Goal: Task Accomplishment & Management: Complete application form

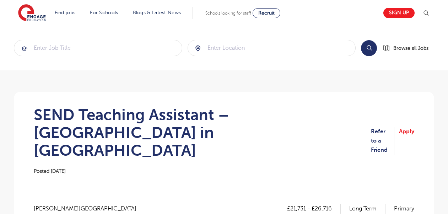
scroll to position [142, 0]
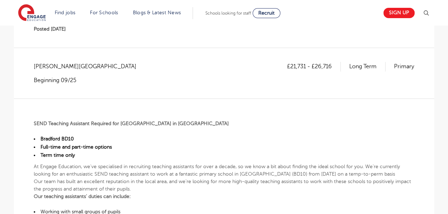
click at [20, 10] on header "Find jobs All vacancies We have one of the UK's largest database. and with hund…" at bounding box center [224, 13] width 448 height 26
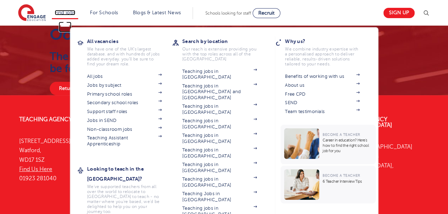
click at [70, 12] on link "Find jobs" at bounding box center [65, 12] width 21 height 5
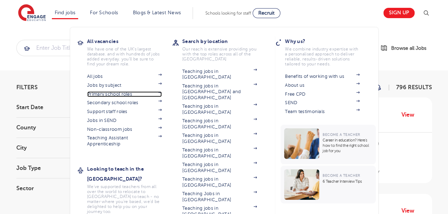
click at [110, 93] on link "Primary school roles" at bounding box center [124, 94] width 75 height 6
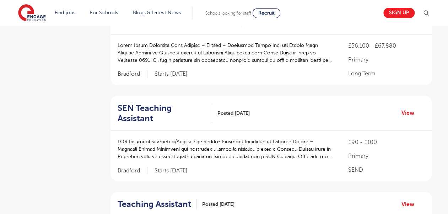
scroll to position [604, 0]
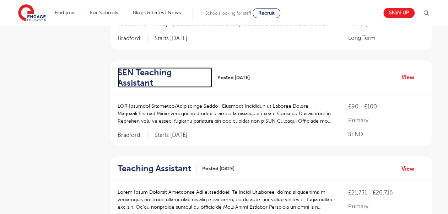
click at [179, 67] on h2 "SEN Teaching Assistant" at bounding box center [162, 77] width 89 height 21
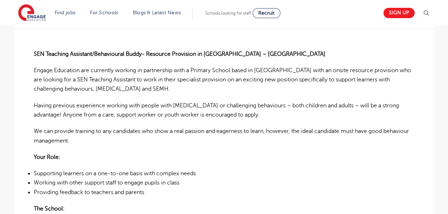
scroll to position [71, 0]
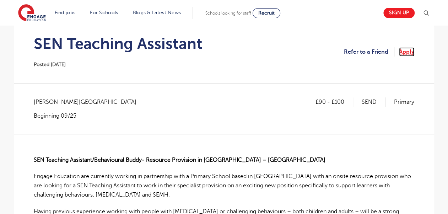
click at [404, 53] on link "Apply" at bounding box center [406, 51] width 15 height 9
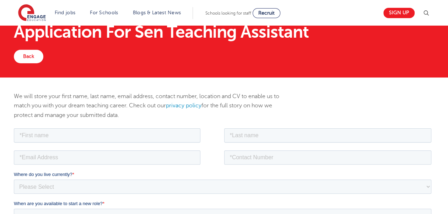
scroll to position [36, 0]
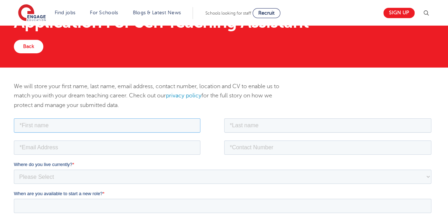
paste input "BEENISH SHEHZADI"
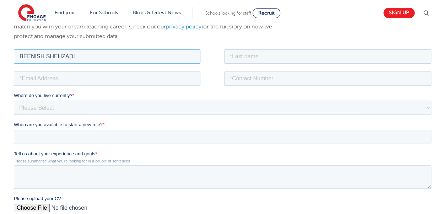
scroll to position [107, 0]
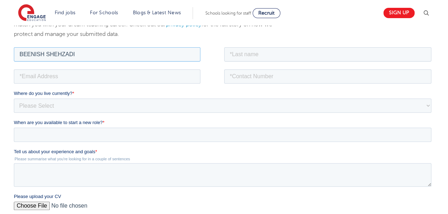
drag, startPoint x: 95, startPoint y: 53, endPoint x: 55, endPoint y: 53, distance: 40.2
click at [55, 53] on input "BEENISH SHEHZADI" at bounding box center [107, 54] width 187 height 14
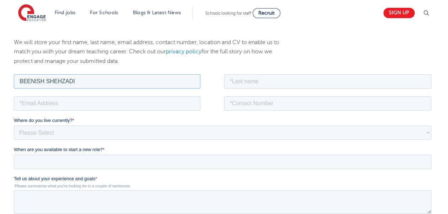
scroll to position [71, 0]
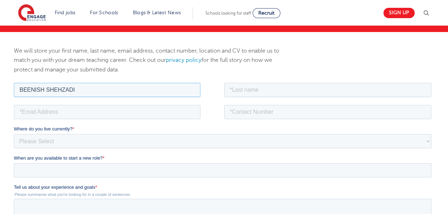
click at [87, 91] on input "BEENISH SHEHZADI" at bounding box center [107, 89] width 187 height 14
drag, startPoint x: 80, startPoint y: 89, endPoint x: 45, endPoint y: 89, distance: 34.8
click at [45, 89] on input "BEENISH SHEHZADI" at bounding box center [107, 89] width 187 height 14
type input "BEENISH"
click at [244, 91] on input "text" at bounding box center [328, 89] width 208 height 14
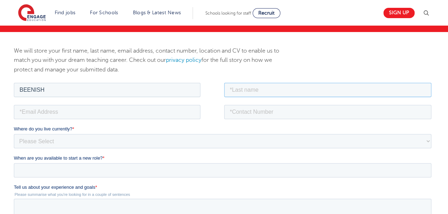
paste input "SHEHZADI"
type input "SHEHZADI"
click at [49, 112] on input "email" at bounding box center [107, 111] width 187 height 14
paste input "bshehzadi952@gmail.com"
click at [28, 114] on input "bshehzadi952@gmail.com" at bounding box center [107, 111] width 187 height 14
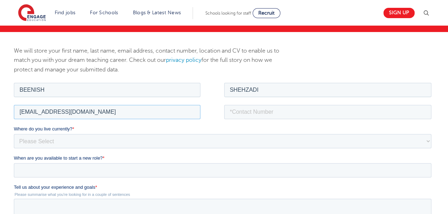
type input "bshehzadi952@gmail.com"
click at [254, 115] on input "tel" at bounding box center [328, 111] width 208 height 14
paste input "07466488834"
type input "07466488834"
click at [48, 146] on select "Please Select UK Canada Ireland Australia New Zealand Europe USA South Africa J…" at bounding box center [223, 141] width 418 height 14
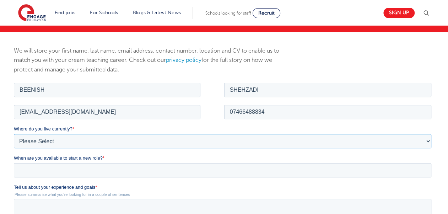
select select "UK"
click at [14, 134] on select "Please Select UK Canada Ireland Australia New Zealand Europe USA South Africa J…" at bounding box center [223, 141] width 418 height 14
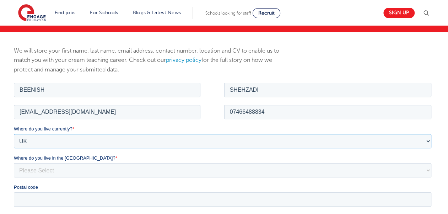
scroll to position [142, 0]
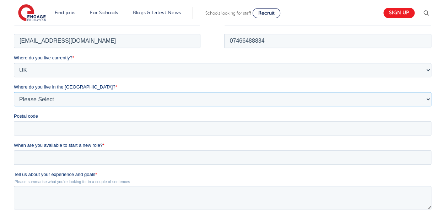
click at [44, 103] on select "Please Select Overseas Barnsley Bedfordshire Berkshire Bournemouth Bracknell Fo…" at bounding box center [223, 99] width 418 height 14
select select "Bradford"
click at [14, 92] on select "Please Select Overseas Barnsley Bedfordshire Berkshire Bournemouth Bracknell Fo…" at bounding box center [223, 99] width 418 height 14
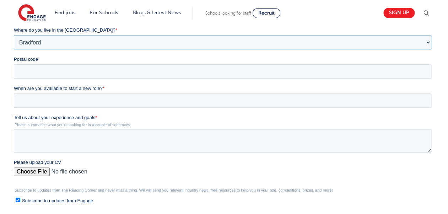
scroll to position [213, 0]
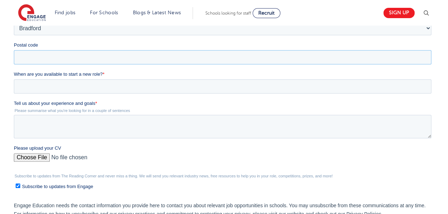
drag, startPoint x: 43, startPoint y: 60, endPoint x: 47, endPoint y: 60, distance: 3.9
click at [43, 60] on input "Postal code" at bounding box center [223, 57] width 418 height 14
paste input "BD7 4AE"
type input "BD7 4AE"
click at [55, 76] on span "When are you available to start a new role?" at bounding box center [58, 73] width 89 height 5
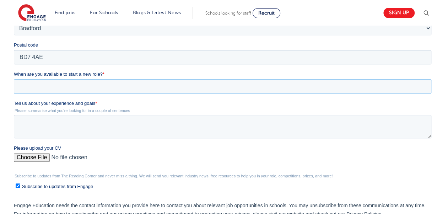
click at [55, 79] on input "When are you available to start a new role? *" at bounding box center [223, 86] width 418 height 14
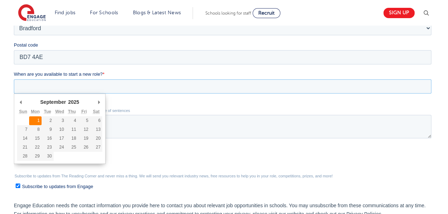
type div "2025-09-01"
type input "2025/09/01"
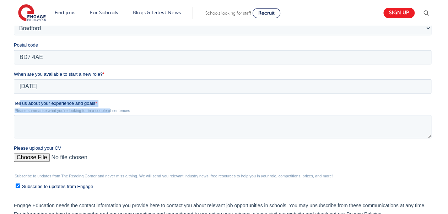
drag, startPoint x: 100, startPoint y: 107, endPoint x: 20, endPoint y: 102, distance: 80.5
click at [20, 102] on div "Tell us about your experience and goals * Please summarise what you're looking …" at bounding box center [224, 119] width 420 height 38
click at [131, 100] on label "Tell us about your experience and goals *" at bounding box center [224, 103] width 420 height 7
click at [131, 115] on textarea "Tell us about your experience and goals *" at bounding box center [223, 126] width 418 height 23
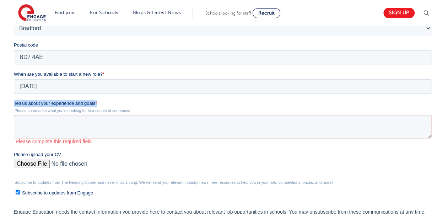
drag, startPoint x: 100, startPoint y: 103, endPoint x: 13, endPoint y: 104, distance: 87.4
click html "Job Position Job Sector Job ID Job Number Job Owner BEENISH SHEHZADI bshehzadi9…"
drag, startPoint x: 13, startPoint y: 104, endPoint x: 26, endPoint y: 103, distance: 13.2
copy label "Tell us about your experience and goals *"
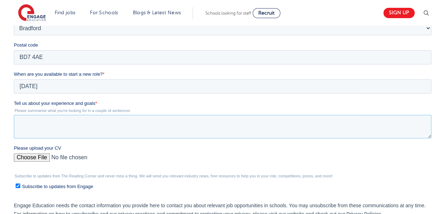
paste textarea "As a Teaching Assistant, I have had the opportunity to support both students an…"
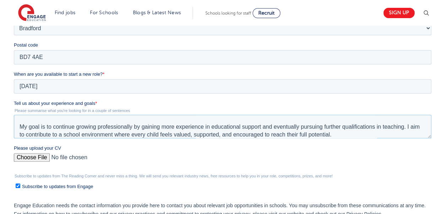
scroll to position [55, 0]
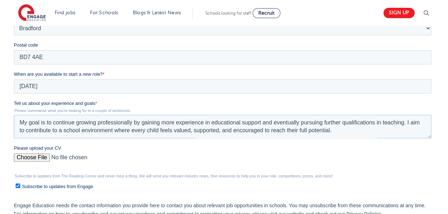
type textarea "As a Teaching Assistant, I have had the opportunity to support both students an…"
click at [20, 158] on input "Please upload your CV" at bounding box center [223, 160] width 418 height 14
type input "C:\fakepath\BeenishShehzad (1).docx"
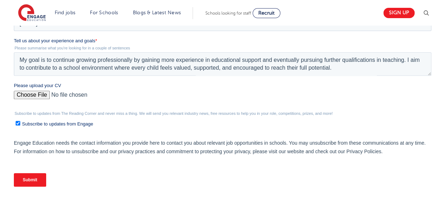
scroll to position [320, 0]
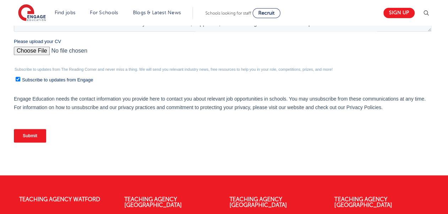
click at [27, 140] on input "Submit" at bounding box center [30, 136] width 32 height 14
click at [32, 139] on input "Submit" at bounding box center [30, 136] width 32 height 14
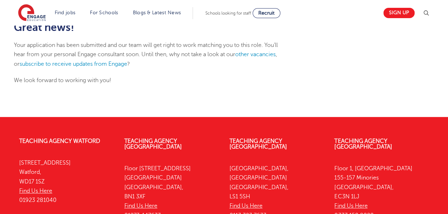
scroll to position [71, 0]
